Goal: Task Accomplishment & Management: Complete application form

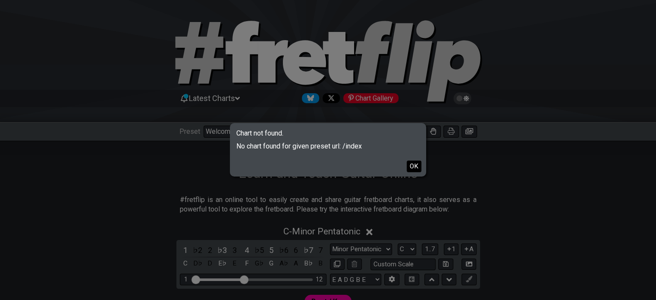
click at [342, 165] on button "OK" at bounding box center [414, 166] width 15 height 12
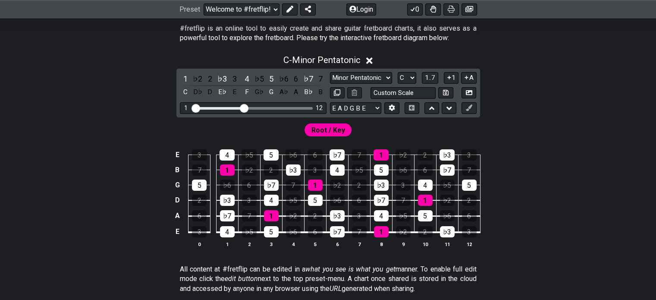
scroll to position [172, 0]
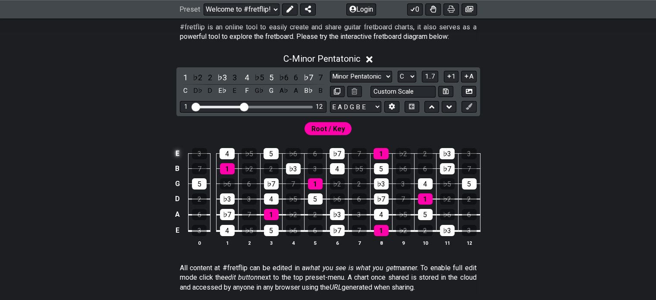
click at [179, 153] on td "E" at bounding box center [177, 153] width 10 height 15
click at [175, 155] on td "x" at bounding box center [177, 153] width 10 height 15
click at [177, 155] on td "o" at bounding box center [177, 153] width 10 height 15
drag, startPoint x: 179, startPoint y: 154, endPoint x: 178, endPoint y: 178, distance: 23.7
click at [179, 155] on td at bounding box center [177, 153] width 10 height 15
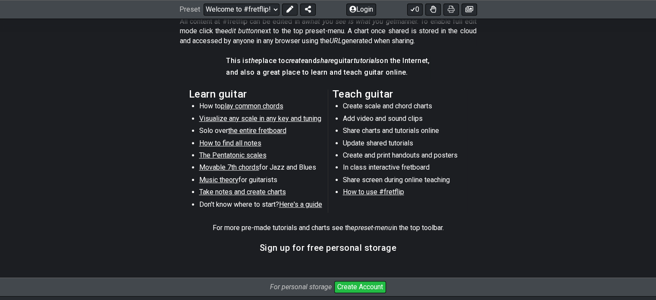
scroll to position [395, 0]
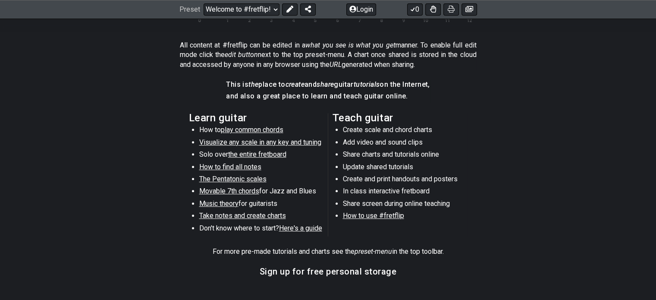
click at [266, 153] on span "the entire fretboard" at bounding box center [257, 154] width 58 height 8
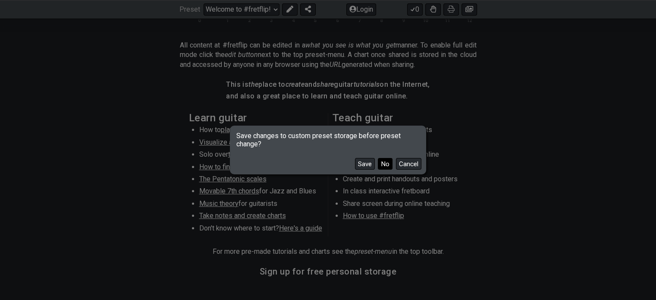
click at [342, 165] on button "No" at bounding box center [385, 164] width 15 height 12
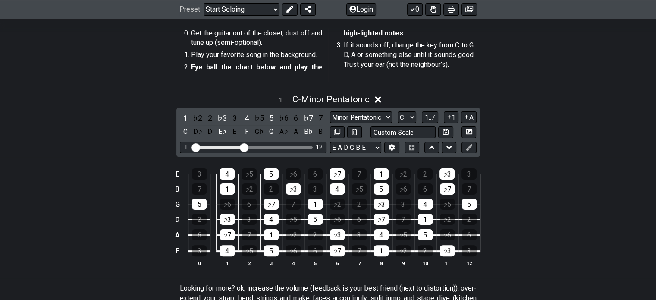
scroll to position [172, 0]
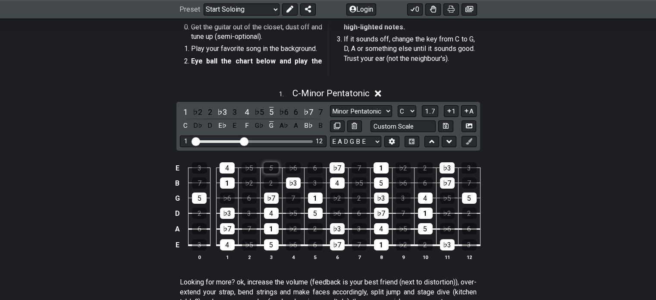
click at [267, 169] on div "5" at bounding box center [270, 167] width 15 height 11
click at [271, 168] on div "5" at bounding box center [270, 167] width 15 height 11
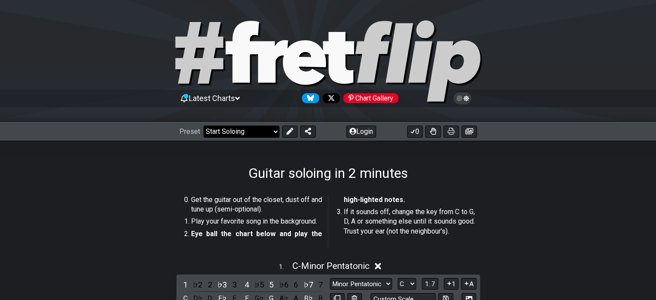
click at [229, 132] on select "Welcome to #fretflip! Learn and Teach Guitar Online Custom Preset Minor Pentato…" at bounding box center [242, 131] width 76 height 12
click at [204, 125] on select "Welcome to #fretflip! Learn and Teach Guitar Online Custom Preset Minor Pentato…" at bounding box center [242, 131] width 76 height 12
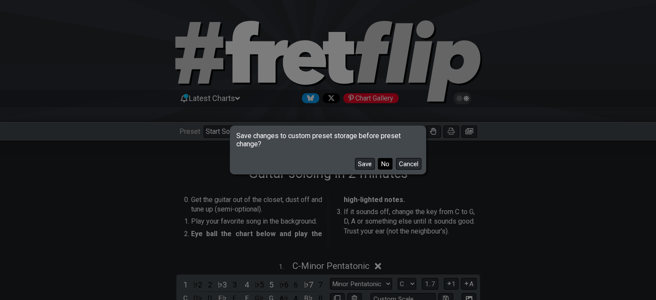
click at [342, 166] on button "No" at bounding box center [385, 164] width 15 height 12
select select "/welcome"
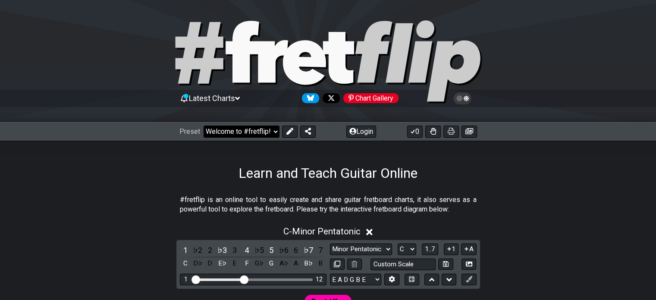
click at [213, 130] on select "Welcome to #fretflip! Learn and Teach Guitar Online Custom Preset Minor Pentato…" at bounding box center [242, 131] width 76 height 12
click at [178, 175] on div "Learn and Teach Guitar Online" at bounding box center [328, 161] width 656 height 41
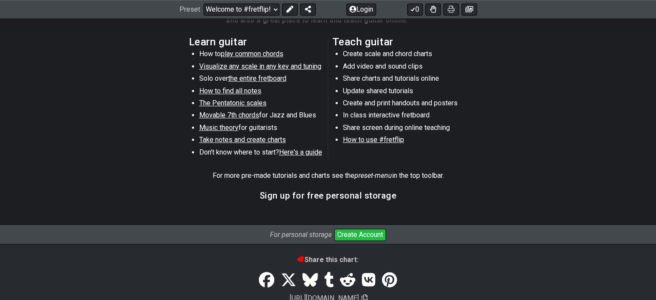
scroll to position [428, 0]
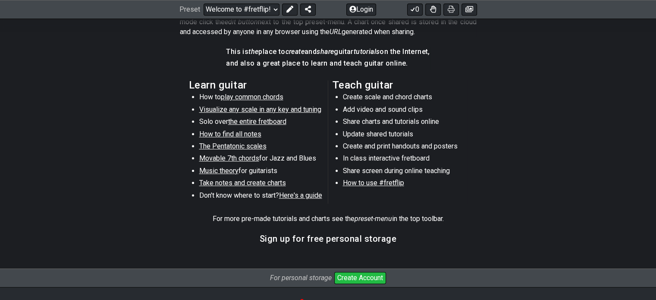
click at [342, 281] on button "Create Account" at bounding box center [360, 278] width 52 height 12
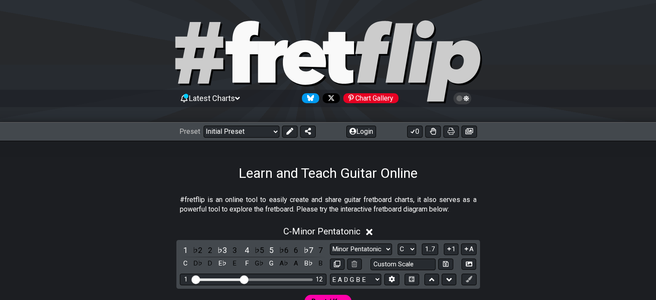
scroll to position [428, 0]
